Goal: Information Seeking & Learning: Check status

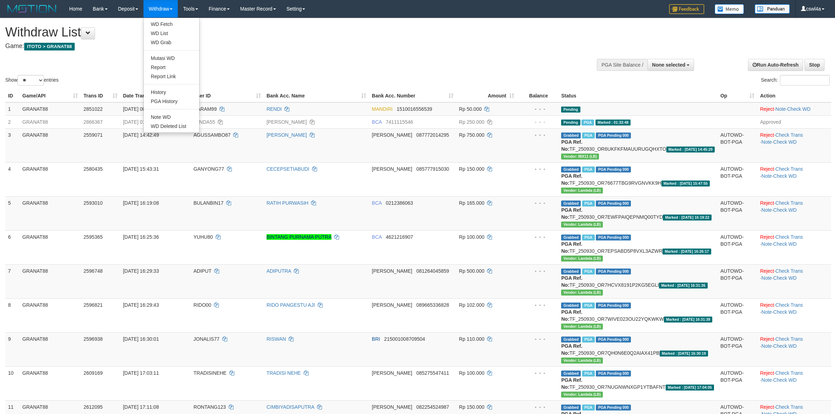
select select
select select "**"
click at [163, 31] on link "WD List" at bounding box center [171, 33] width 55 height 9
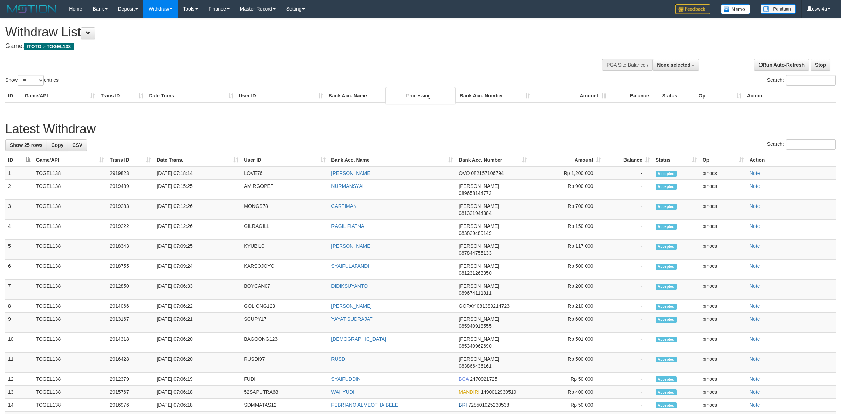
select select
select select "**"
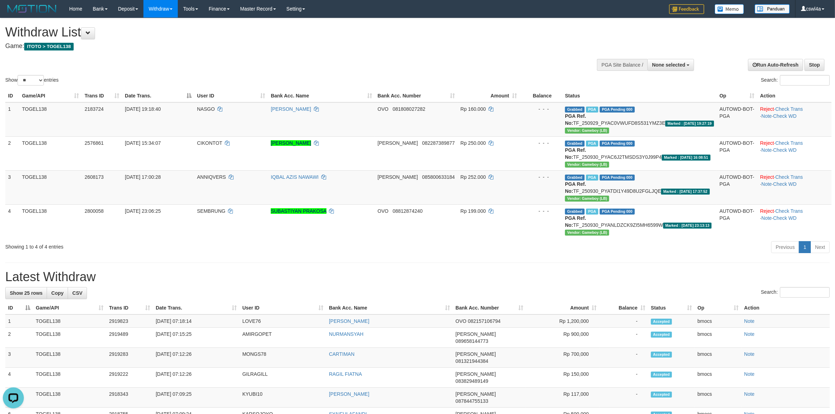
click at [511, 40] on div "Withdraw List Game: ITOTO > TOGEL138" at bounding box center [277, 37] width 544 height 24
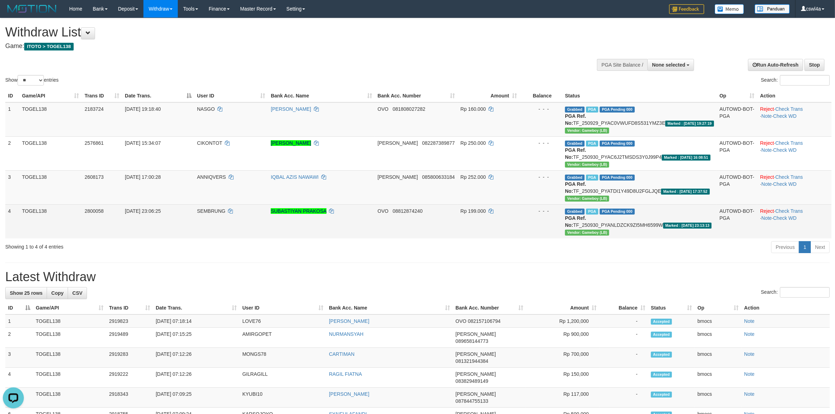
click at [635, 212] on td "Grabbed PGA PGA Pending 000 PGA Ref. No: TF_250930_PYANLDZCK9ZI5MH6599W Marked …" at bounding box center [639, 221] width 155 height 34
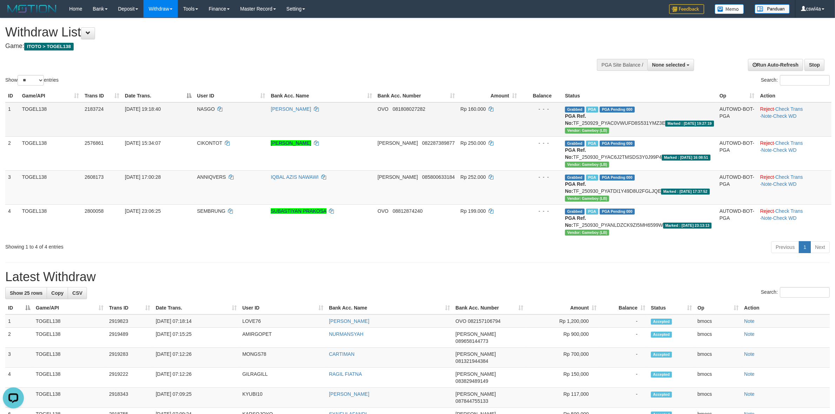
copy td "TF_250930_PYANLDZCK9ZI5MH6599W"
click at [477, 39] on h1 "Withdraw List" at bounding box center [277, 32] width 544 height 14
click at [673, 177] on td "Grabbed PGA PGA Pending 000 PGA Ref. No: TF_250930_PYATDI1Y49D8U2FGLJQE Marked …" at bounding box center [639, 187] width 155 height 34
copy td "TF_250930_PYATDI1Y49D8U2FGLJQE"
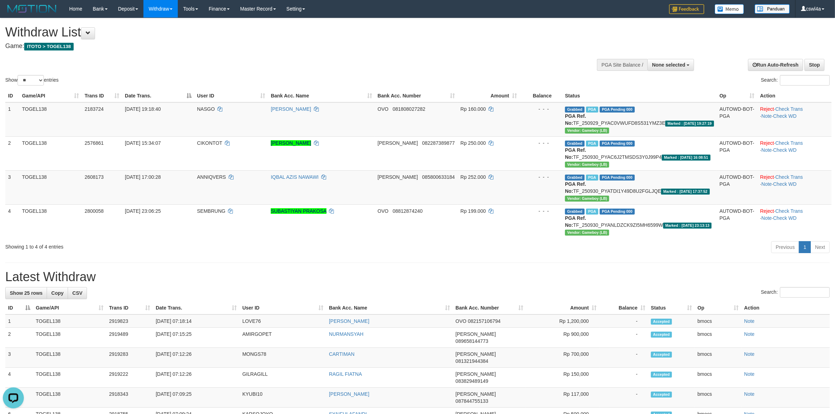
click at [460, 41] on div "Withdraw List Game: ITOTO > TOGEL138" at bounding box center [277, 37] width 544 height 24
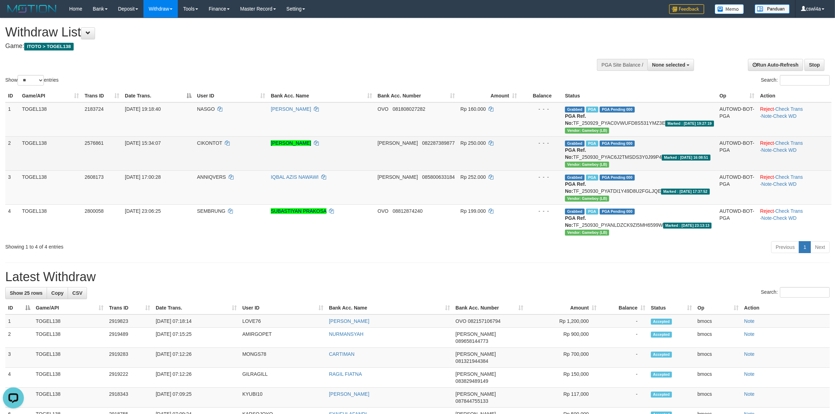
click at [685, 148] on td "Grabbed PGA PGA Pending 000 PGA Ref. No: TF_250930_PYAC6J2TMSDS3Y0J99P4 Marked …" at bounding box center [639, 153] width 155 height 34
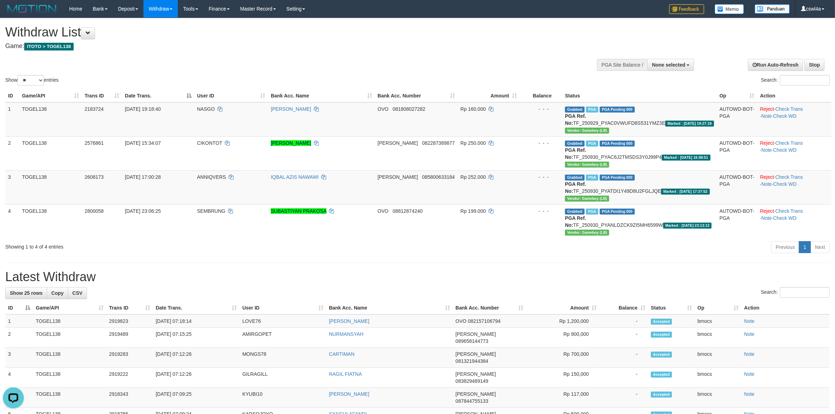
copy td "TF_250930_PYAC6J2TMSDS3Y0J99P4"
click at [662, 120] on td "Grabbed PGA PGA Pending 000 PGA Ref. No: TF_250929_PYAC0VWUFD8S531YMZ3E Marked …" at bounding box center [639, 119] width 155 height 34
copy td "TF_250929_PYAC0VWUFD8S531YMZ3E"
click at [421, 22] on div "**********" at bounding box center [279, 35] width 549 height 35
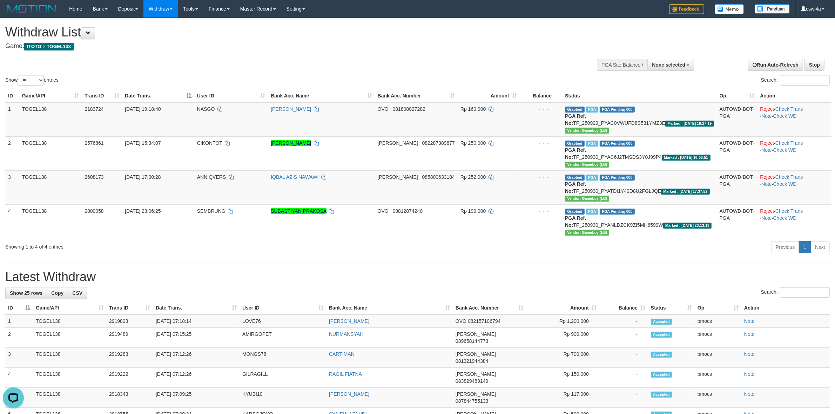
click at [430, 2] on div "Home Bank Account List Load By Website" at bounding box center [417, 9] width 824 height 18
click at [162, 29] on link "WD List" at bounding box center [171, 33] width 55 height 9
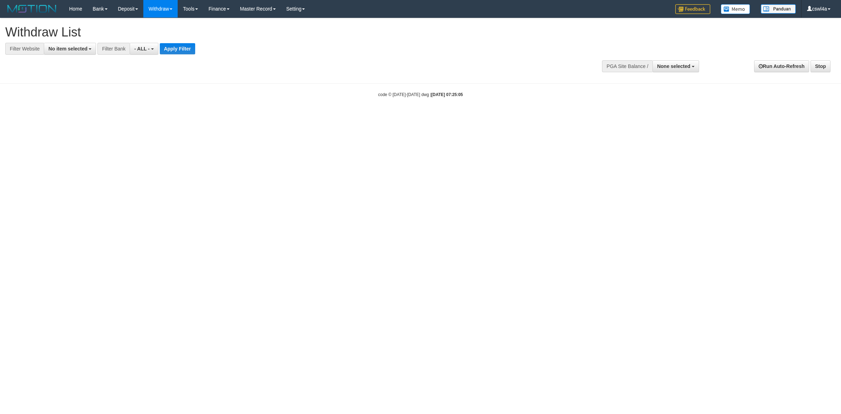
select select
